Goal: Task Accomplishment & Management: Manage account settings

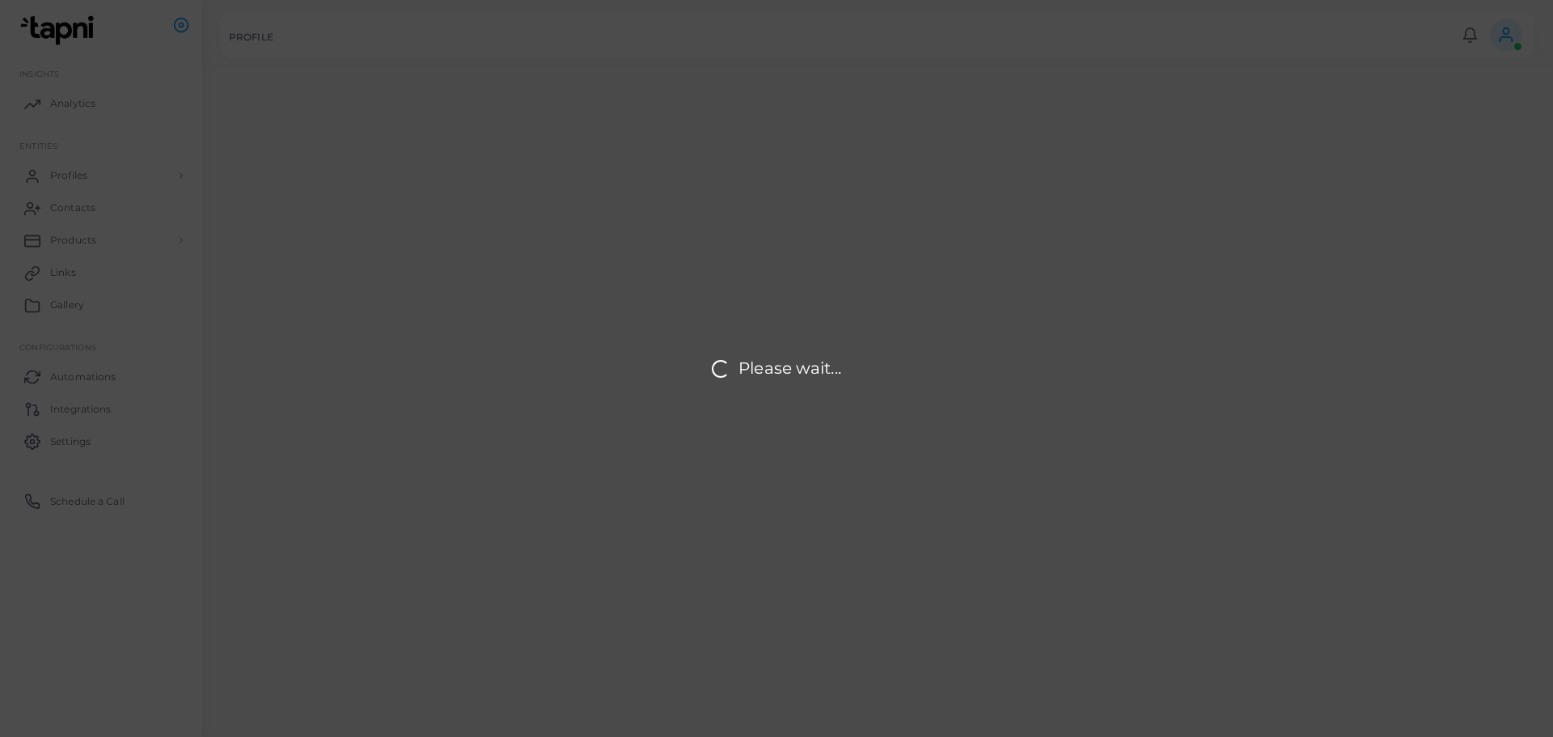
type input "**********"
type textarea "**********"
type input "**********"
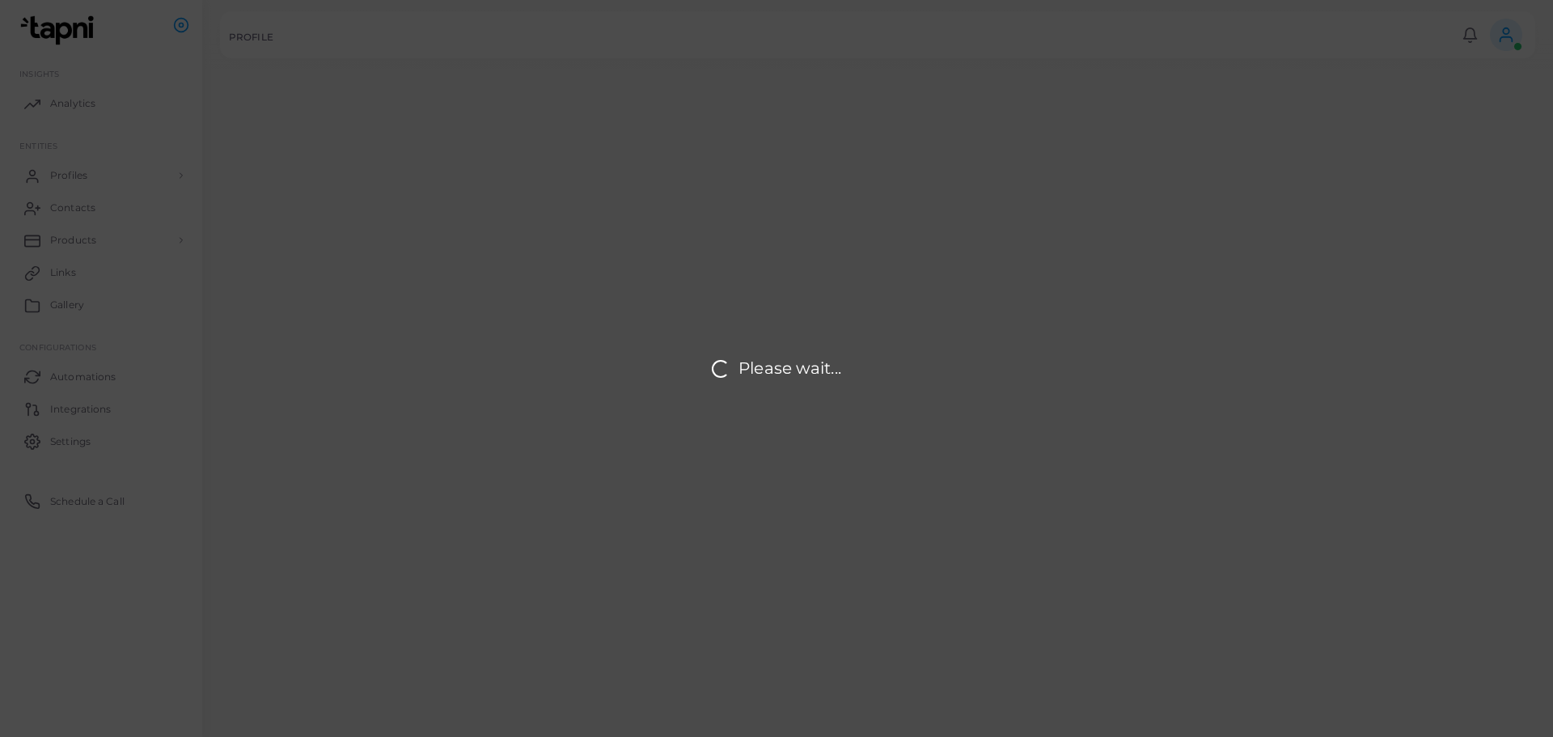
type input "**********"
